Goal: Task Accomplishment & Management: Use online tool/utility

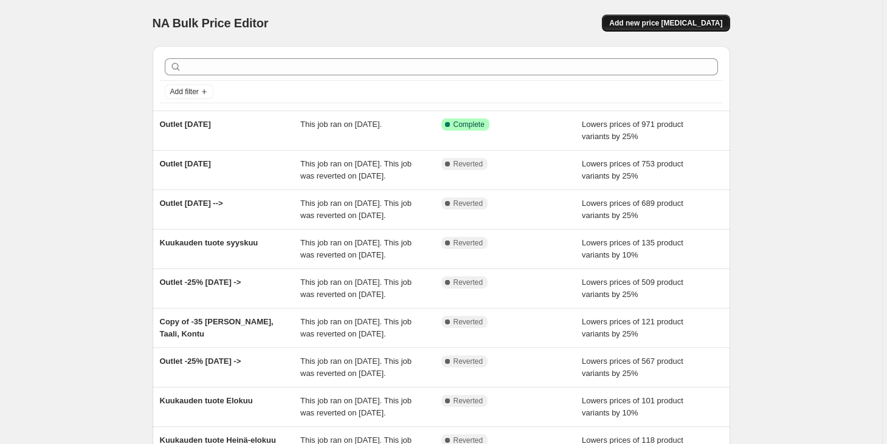
click at [651, 23] on span "Add new price [MEDICAL_DATA]" at bounding box center [665, 23] width 113 height 10
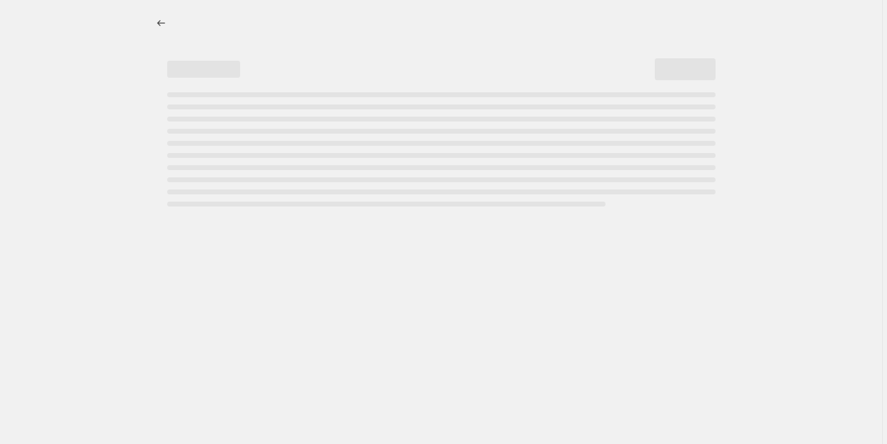
select select "percentage"
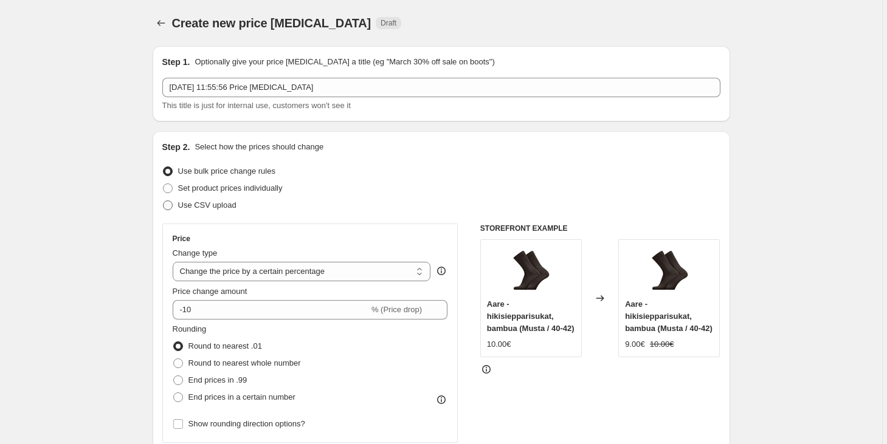
click at [195, 204] on span "Use CSV upload" at bounding box center [207, 205] width 58 height 9
click at [163, 201] on input "Use CSV upload" at bounding box center [163, 201] width 1 height 1
radio input "true"
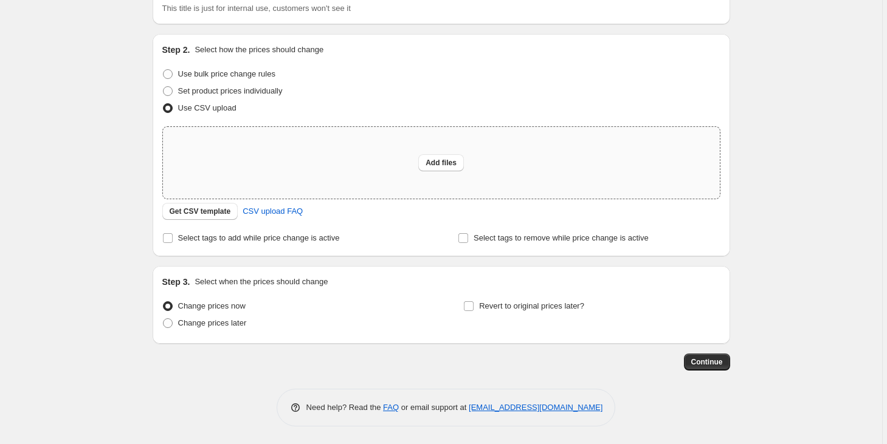
scroll to position [15, 0]
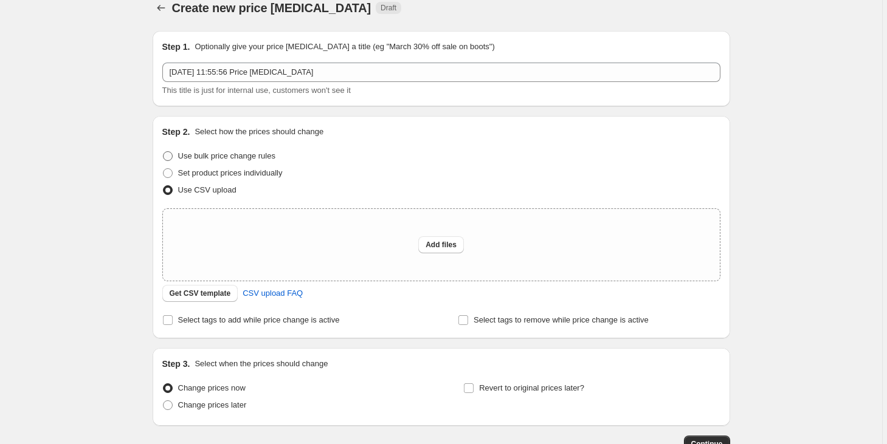
click at [219, 156] on span "Use bulk price change rules" at bounding box center [226, 155] width 97 height 9
click at [163, 152] on input "Use bulk price change rules" at bounding box center [163, 151] width 1 height 1
radio input "true"
select select "percentage"
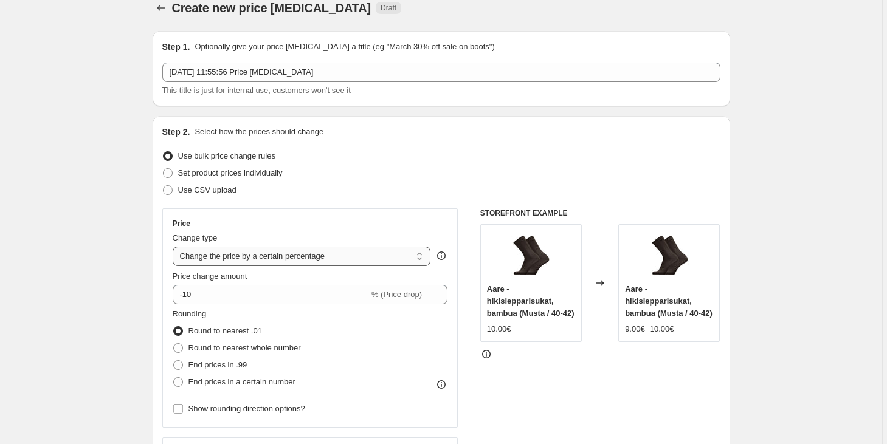
click at [358, 255] on select "Change the price to a certain amount Change the price by a certain amount Chang…" at bounding box center [302, 256] width 258 height 19
click at [174, 247] on select "Change the price to a certain amount Change the price by a certain amount Chang…" at bounding box center [302, 256] width 258 height 19
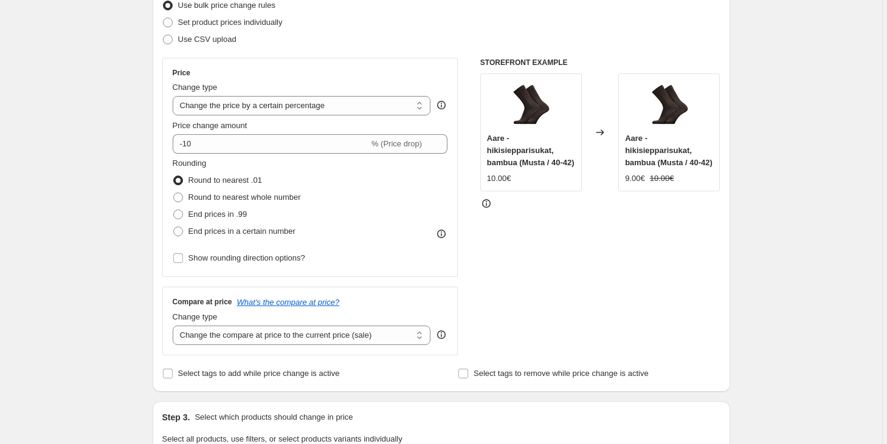
scroll to position [312, 0]
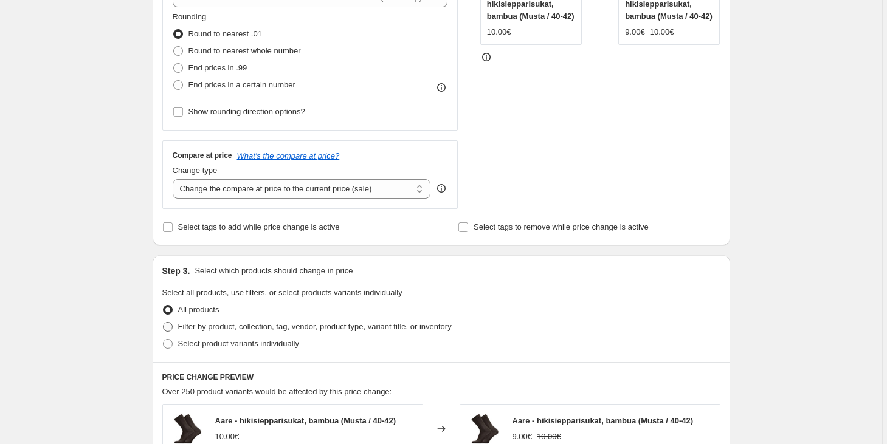
click at [286, 325] on span "Filter by product, collection, tag, vendor, product type, variant title, or inv…" at bounding box center [314, 326] width 273 height 9
click at [163, 323] on input "Filter by product, collection, tag, vendor, product type, variant title, or inv…" at bounding box center [163, 322] width 1 height 1
radio input "true"
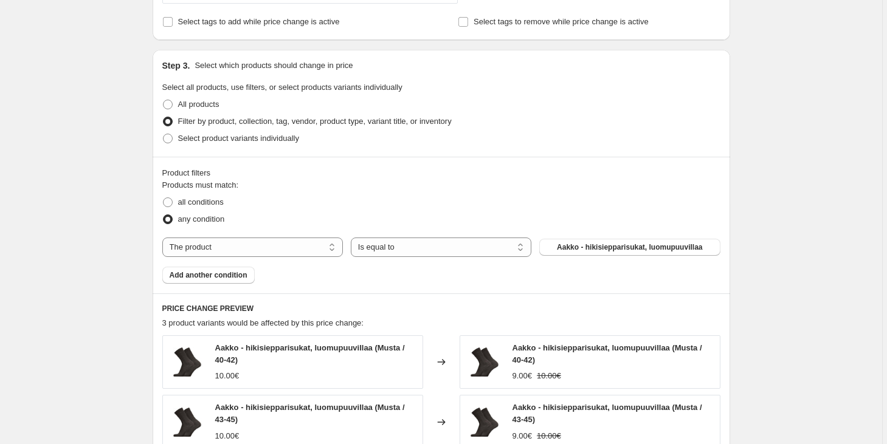
scroll to position [872, 0]
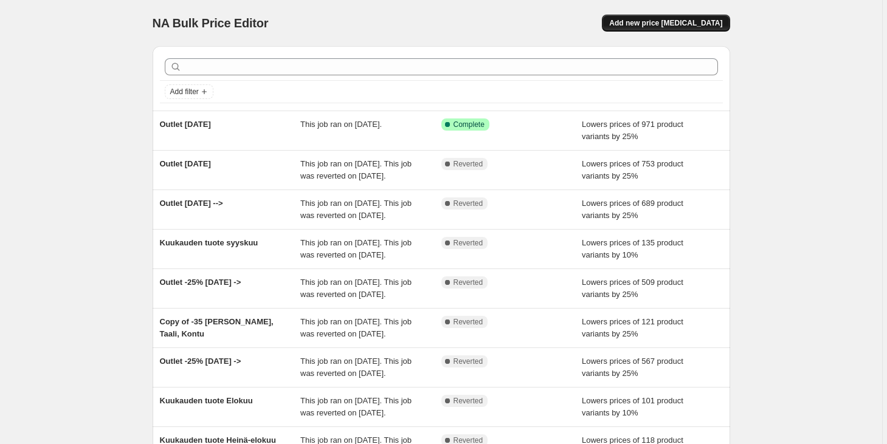
click at [645, 24] on span "Add new price [MEDICAL_DATA]" at bounding box center [665, 23] width 113 height 10
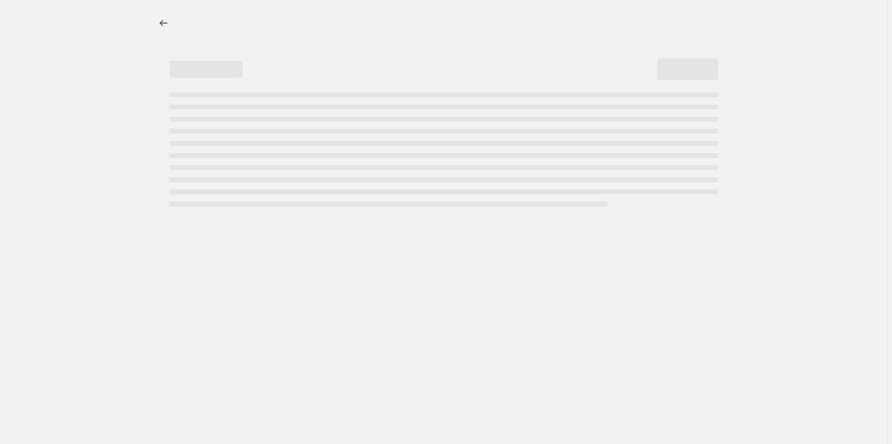
select select "percentage"
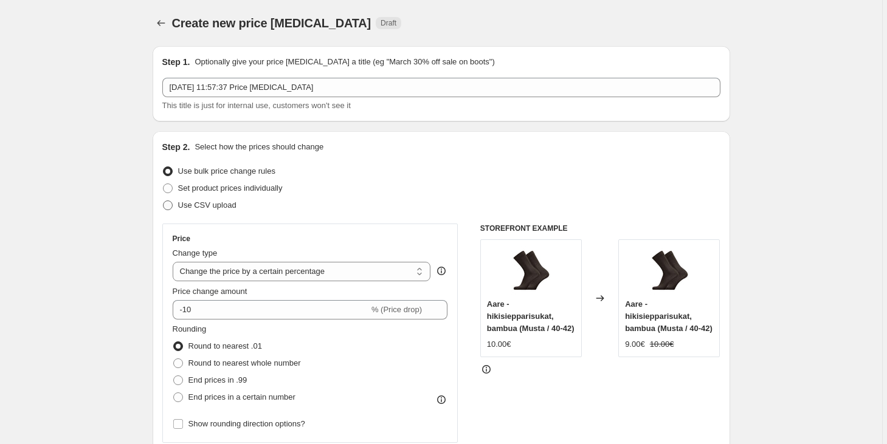
click at [211, 203] on span "Use CSV upload" at bounding box center [207, 205] width 58 height 9
click at [163, 201] on input "Use CSV upload" at bounding box center [163, 201] width 1 height 1
radio input "true"
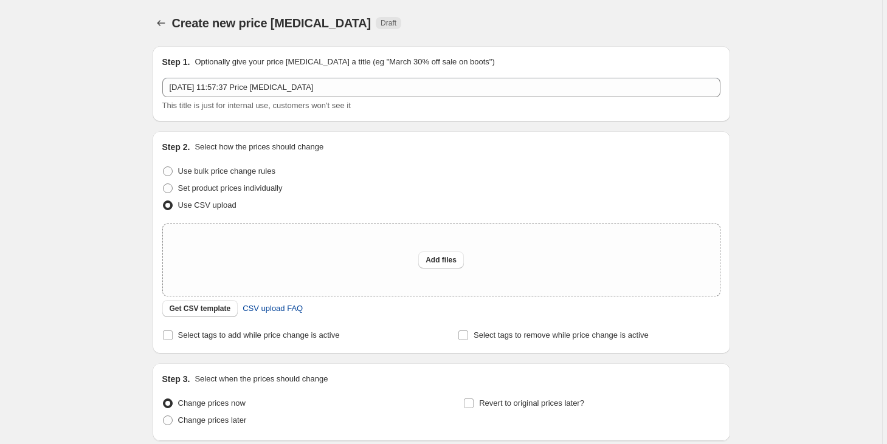
click at [286, 311] on span "CSV upload FAQ" at bounding box center [272, 309] width 60 height 12
click at [213, 311] on span "Get CSV template" at bounding box center [200, 309] width 61 height 10
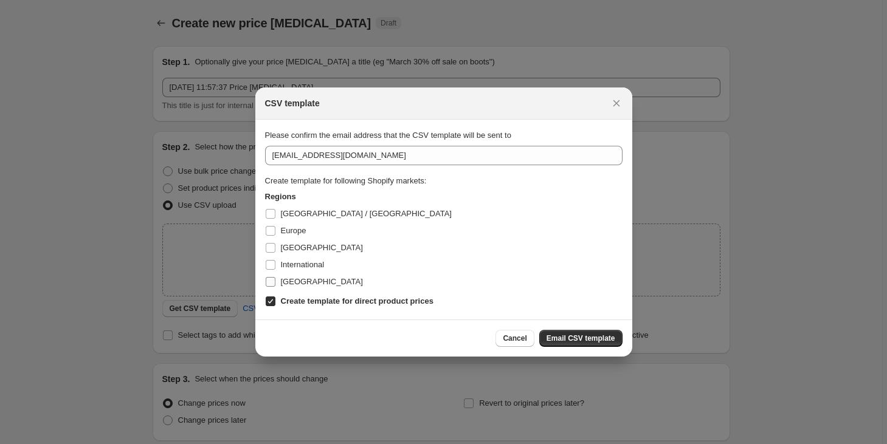
click at [297, 283] on span "[GEOGRAPHIC_DATA]" at bounding box center [322, 281] width 82 height 9
click at [275, 283] on input "[GEOGRAPHIC_DATA]" at bounding box center [271, 282] width 10 height 10
click at [297, 283] on span "[GEOGRAPHIC_DATA]" at bounding box center [322, 281] width 82 height 9
click at [275, 283] on input "[GEOGRAPHIC_DATA]" at bounding box center [271, 282] width 10 height 10
checkbox input "false"
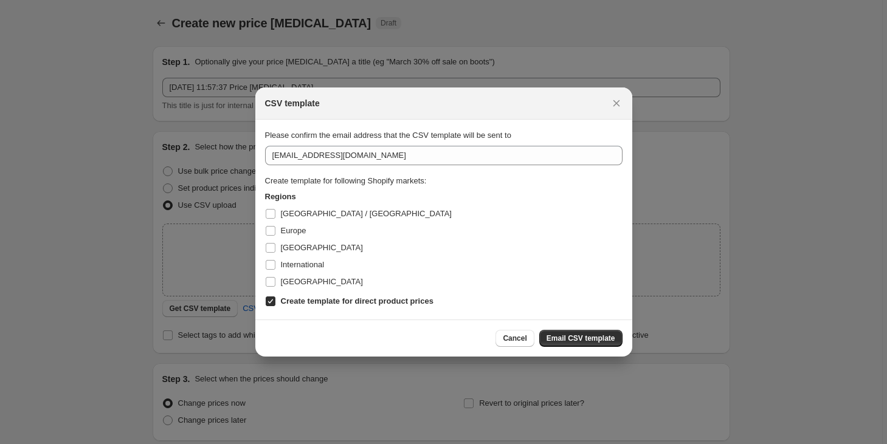
click at [295, 302] on b "Create template for direct product prices" at bounding box center [357, 301] width 153 height 9
click at [275, 302] on input "Create template for direct product prices" at bounding box center [271, 302] width 10 height 10
click at [295, 302] on b "Create template for direct product prices" at bounding box center [357, 301] width 153 height 9
click at [275, 302] on input "Create template for direct product prices" at bounding box center [271, 302] width 10 height 10
checkbox input "true"
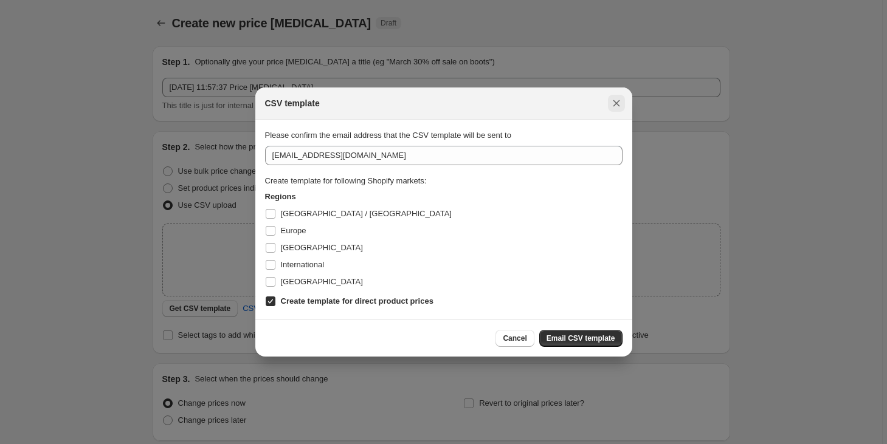
click at [619, 105] on icon "Close" at bounding box center [616, 103] width 12 height 12
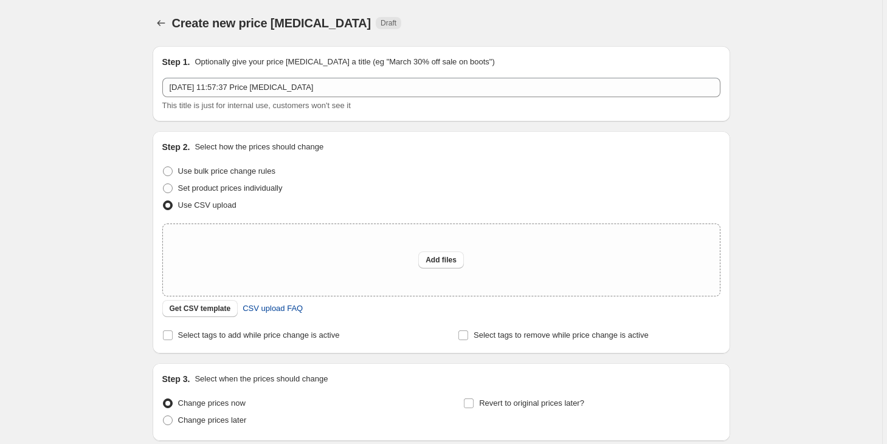
click at [300, 306] on span "CSV upload FAQ" at bounding box center [272, 309] width 60 height 12
click at [281, 333] on span "Select tags to add while price change is active" at bounding box center [259, 335] width 162 height 9
click at [173, 333] on input "Select tags to add while price change is active" at bounding box center [168, 336] width 10 height 10
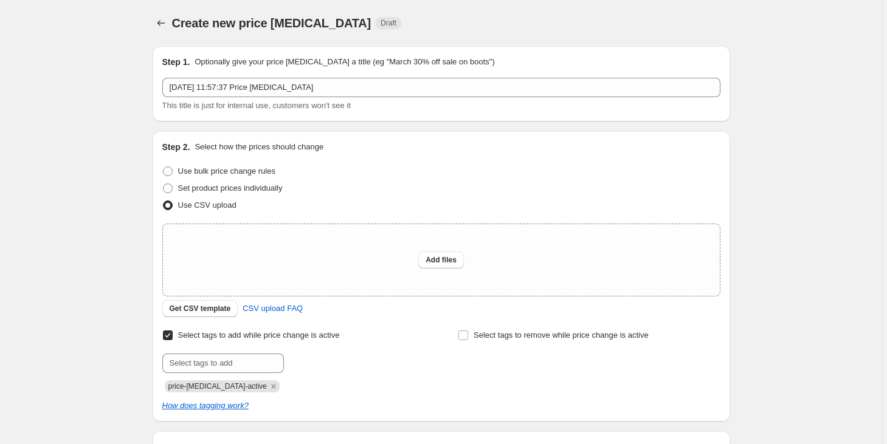
click at [281, 333] on span "Select tags to add while price change is active" at bounding box center [259, 335] width 162 height 9
click at [173, 333] on input "Select tags to add while price change is active" at bounding box center [168, 336] width 10 height 10
checkbox input "false"
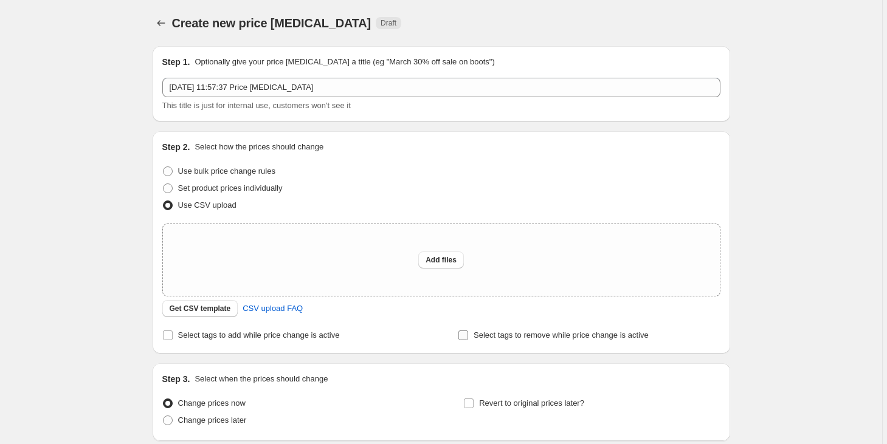
click at [478, 330] on span "Select tags to remove while price change is active" at bounding box center [560, 335] width 175 height 12
click at [468, 331] on input "Select tags to remove while price change is active" at bounding box center [463, 336] width 10 height 10
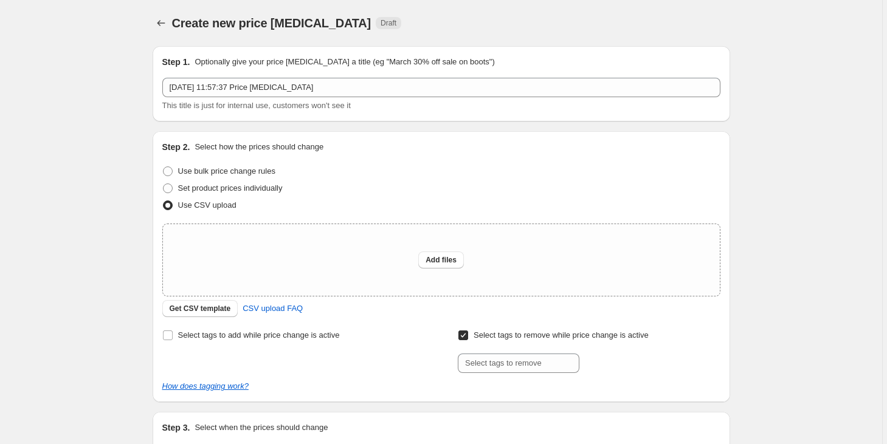
click at [479, 331] on span "Select tags to remove while price change is active" at bounding box center [560, 335] width 175 height 12
click at [468, 331] on input "Select tags to remove while price change is active" at bounding box center [463, 336] width 10 height 10
checkbox input "false"
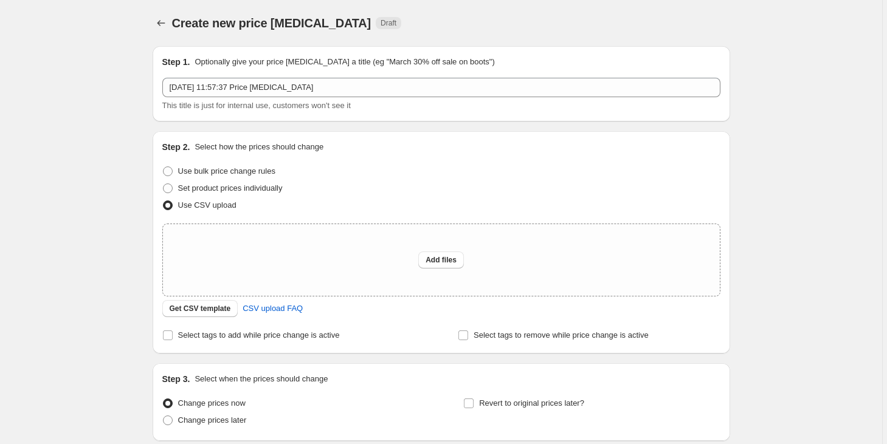
click at [809, 90] on div "Create new price [MEDICAL_DATA]. This page is ready Create new price [MEDICAL_D…" at bounding box center [441, 271] width 882 height 542
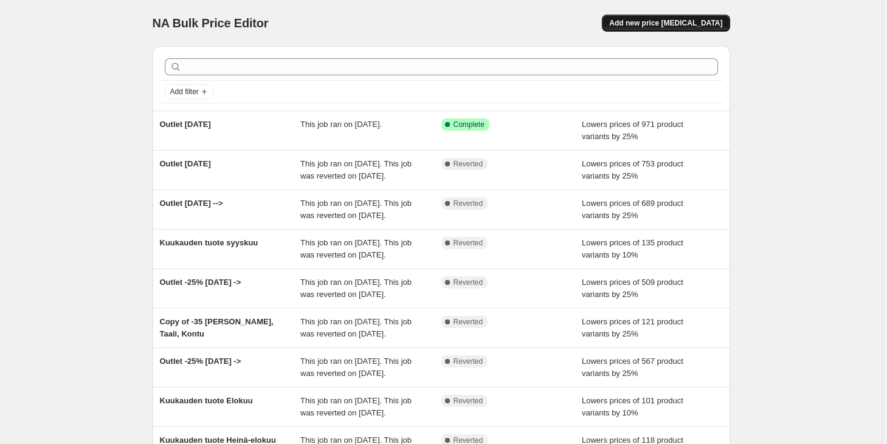
click at [647, 28] on button "Add new price [MEDICAL_DATA]" at bounding box center [666, 23] width 128 height 17
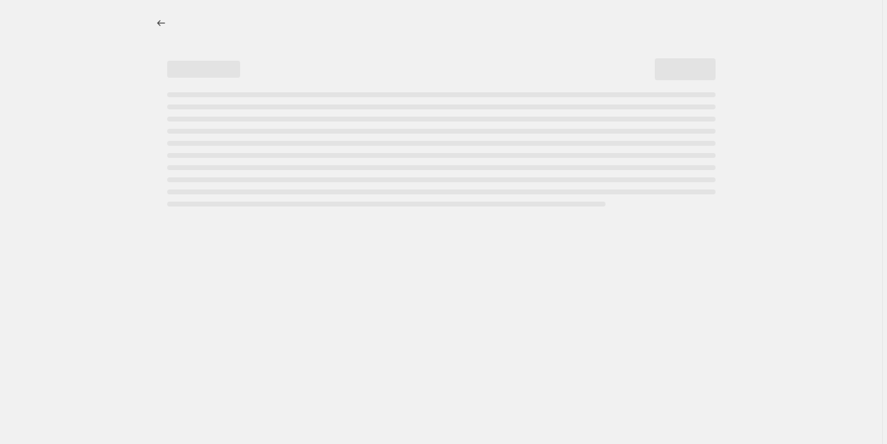
select select "percentage"
